Goal: Navigation & Orientation: Find specific page/section

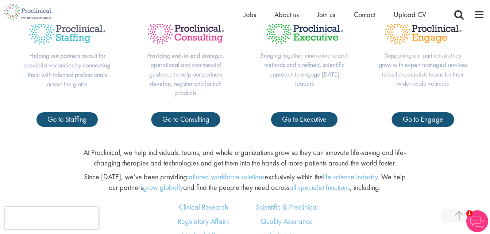
scroll to position [292, 0]
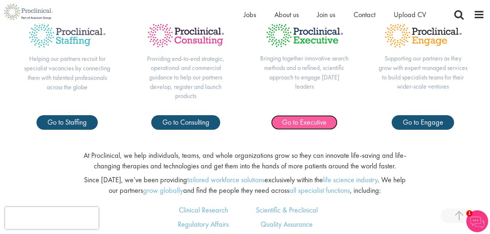
click at [315, 122] on span "Go to Executive" at bounding box center [304, 121] width 44 height 9
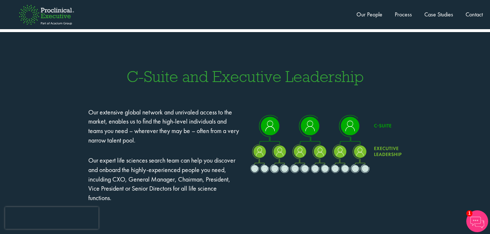
scroll to position [656, 0]
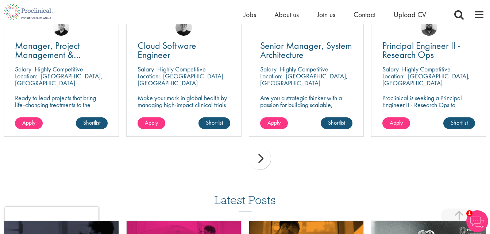
scroll to position [1166, 0]
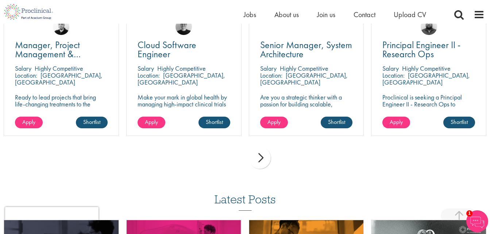
click at [262, 155] on div "next" at bounding box center [260, 158] width 22 height 22
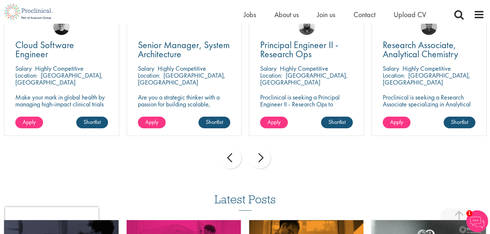
click at [262, 155] on div "next" at bounding box center [260, 158] width 22 height 22
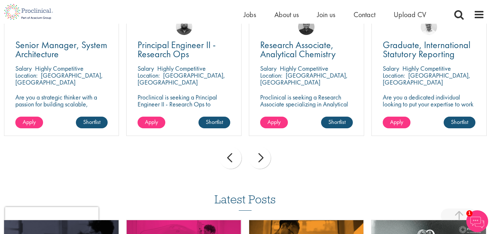
click at [260, 155] on div "next" at bounding box center [260, 158] width 22 height 22
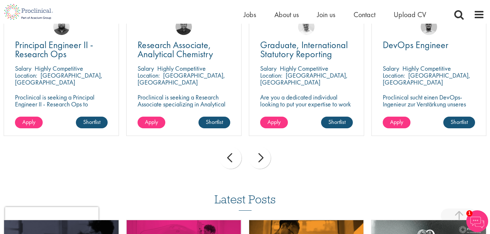
click at [260, 155] on div "next" at bounding box center [260, 158] width 22 height 22
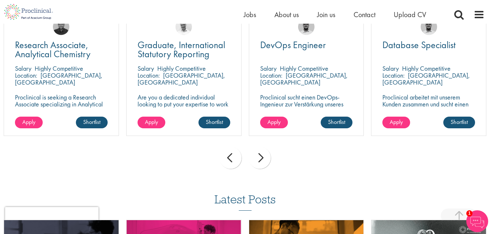
click at [260, 155] on div "next" at bounding box center [260, 158] width 22 height 22
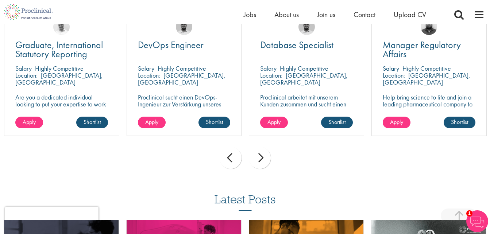
click at [260, 155] on div "next" at bounding box center [260, 158] width 22 height 22
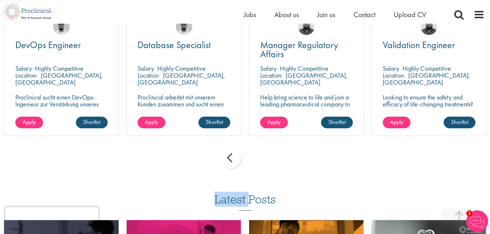
click at [260, 155] on div "prev next" at bounding box center [245, 159] width 490 height 32
drag, startPoint x: 260, startPoint y: 155, endPoint x: 250, endPoint y: 157, distance: 10.6
click at [250, 157] on div "prev next" at bounding box center [245, 159] width 490 height 32
click at [227, 155] on div "prev" at bounding box center [230, 158] width 22 height 22
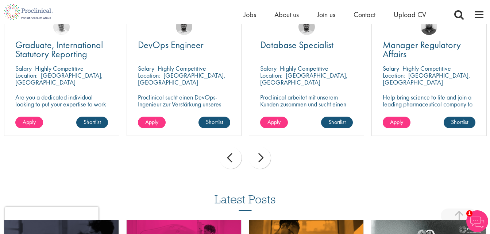
click at [227, 155] on div "prev" at bounding box center [230, 158] width 22 height 22
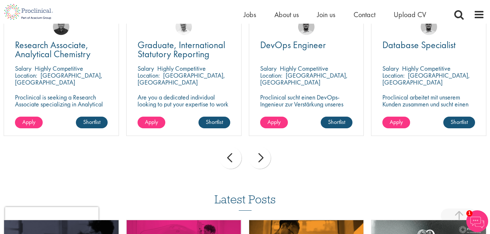
click at [227, 156] on div "prev" at bounding box center [230, 158] width 22 height 22
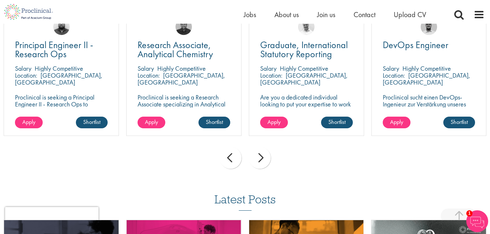
click at [227, 156] on div "prev" at bounding box center [230, 158] width 22 height 22
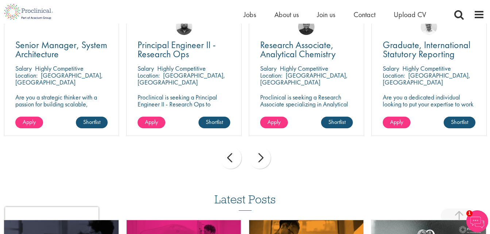
click at [227, 156] on div "prev" at bounding box center [230, 158] width 22 height 22
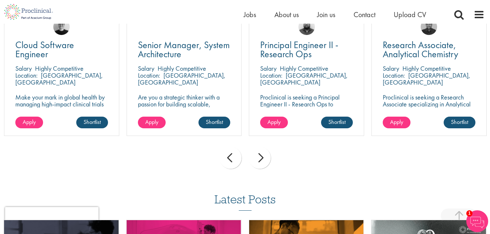
click at [227, 156] on div "prev" at bounding box center [230, 158] width 22 height 22
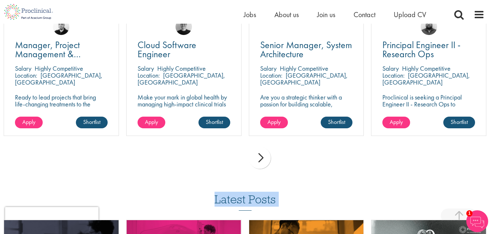
click at [227, 156] on div "prev next" at bounding box center [245, 159] width 490 height 32
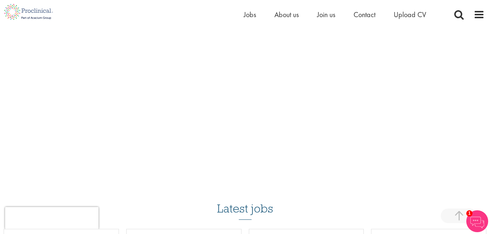
scroll to position [948, 0]
